Goal: Check status: Check status

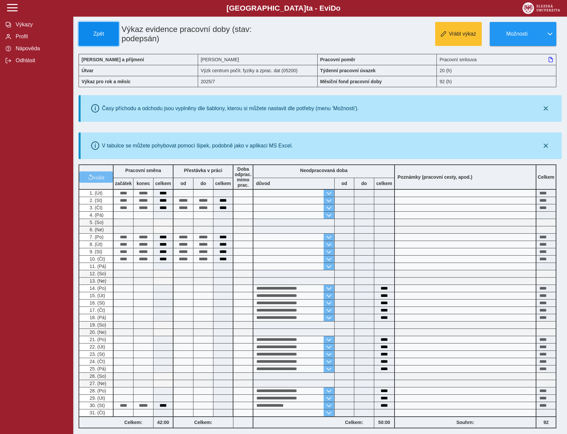
click at [95, 30] on button "Zpět" at bounding box center [99, 34] width 40 height 24
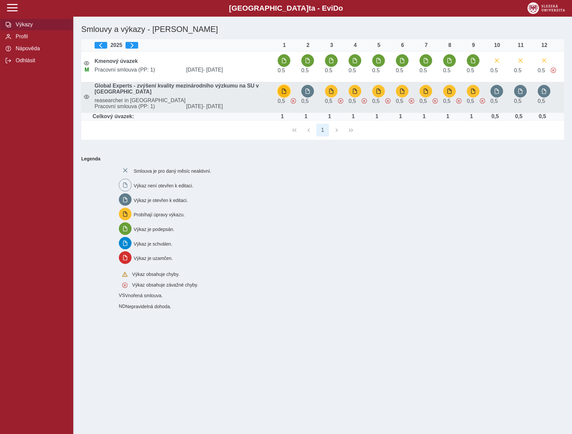
click at [284, 93] on span "button" at bounding box center [283, 91] width 5 height 5
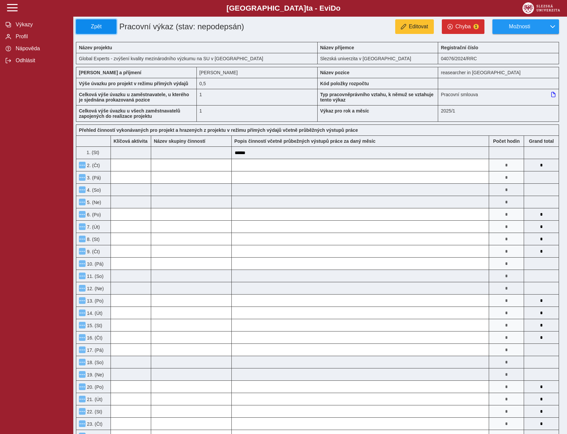
click at [95, 25] on span "Zpět" at bounding box center [96, 27] width 35 height 6
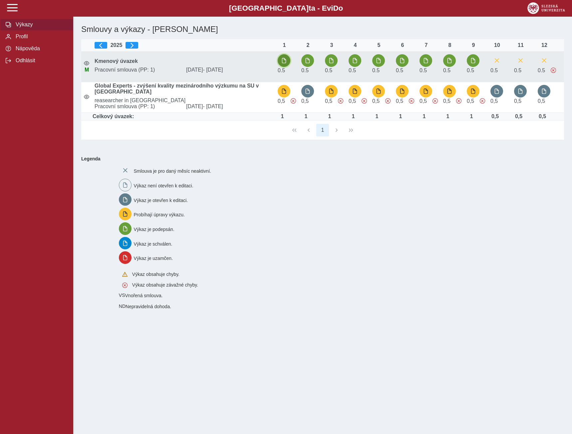
click at [286, 63] on span "button" at bounding box center [283, 60] width 5 height 5
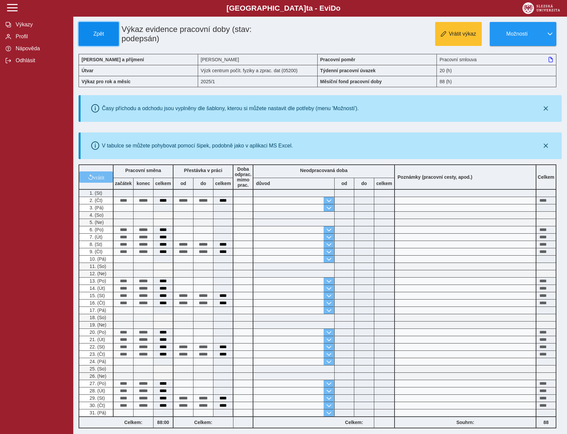
click at [93, 30] on button "Zpět" at bounding box center [99, 34] width 40 height 24
